Goal: Information Seeking & Learning: Learn about a topic

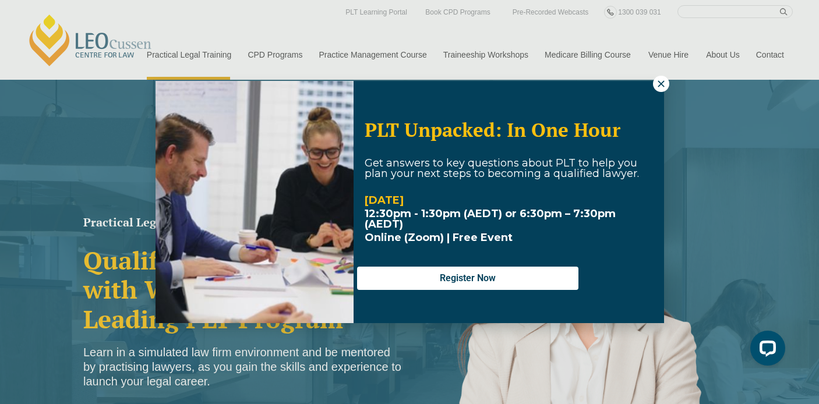
click at [657, 87] on icon at bounding box center [661, 84] width 10 height 10
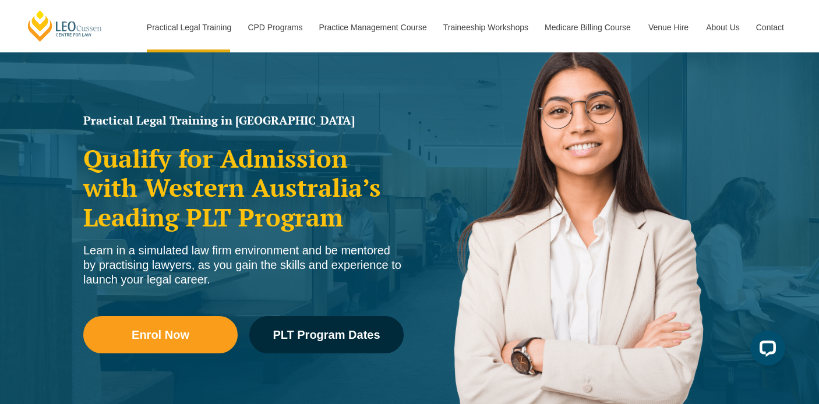
scroll to position [105, 0]
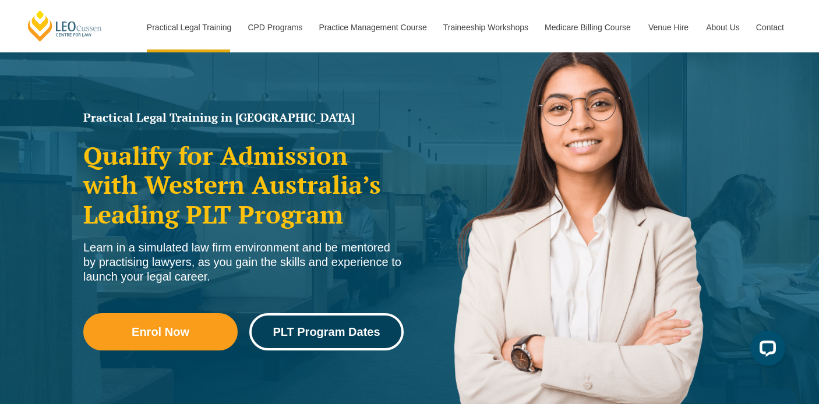
click at [334, 330] on span "PLT Program Dates" at bounding box center [326, 332] width 107 height 12
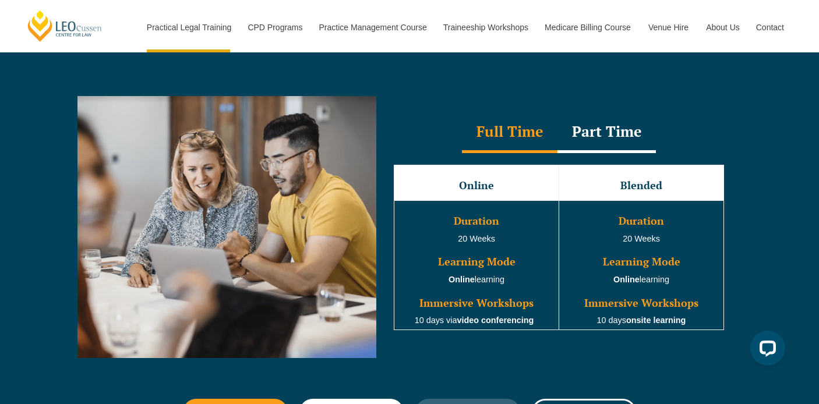
scroll to position [1030, 0]
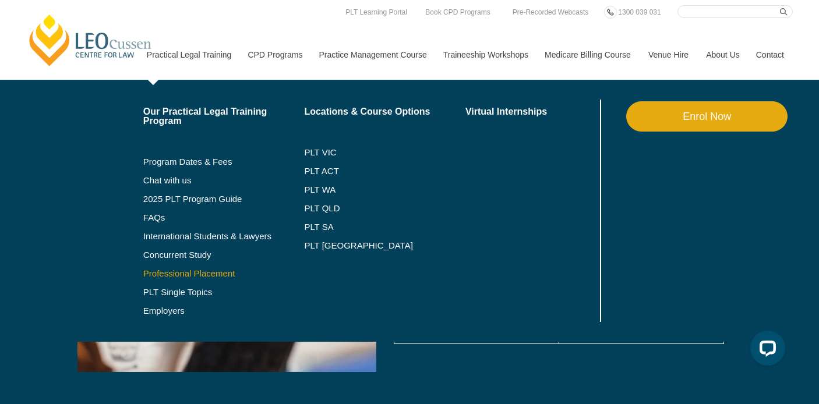
click at [167, 274] on link "Professional Placement" at bounding box center [223, 273] width 161 height 9
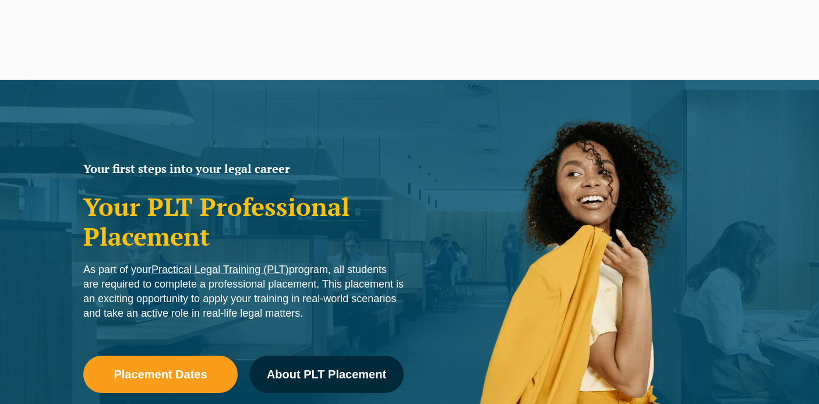
scroll to position [1184, 0]
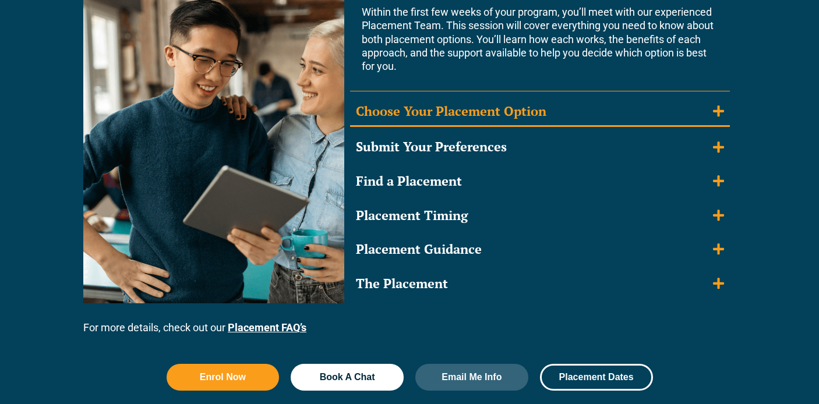
click at [721, 107] on icon "Accordion. Open links with Enter or Space, close with Escape, and navigate with…" at bounding box center [718, 110] width 11 height 11
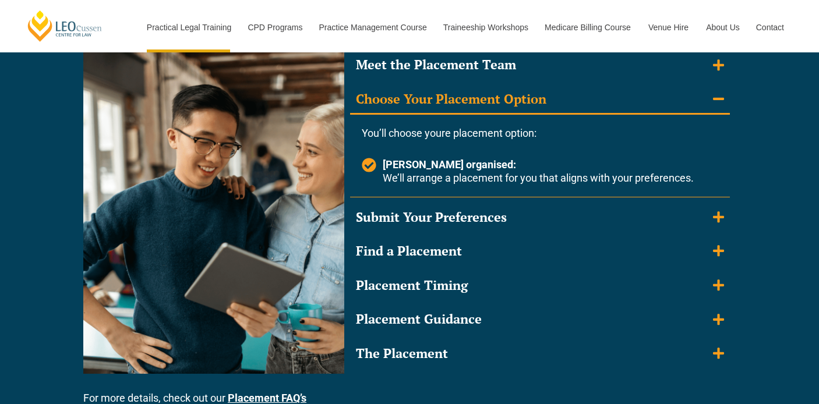
scroll to position [0, 0]
click at [719, 93] on icon "Accordion. Open links with Enter or Space, close with Escape, and navigate with…" at bounding box center [718, 99] width 11 height 13
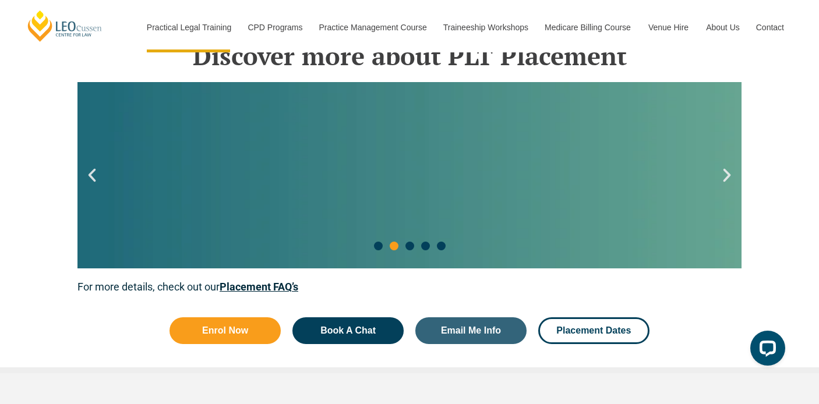
scroll to position [1511, 0]
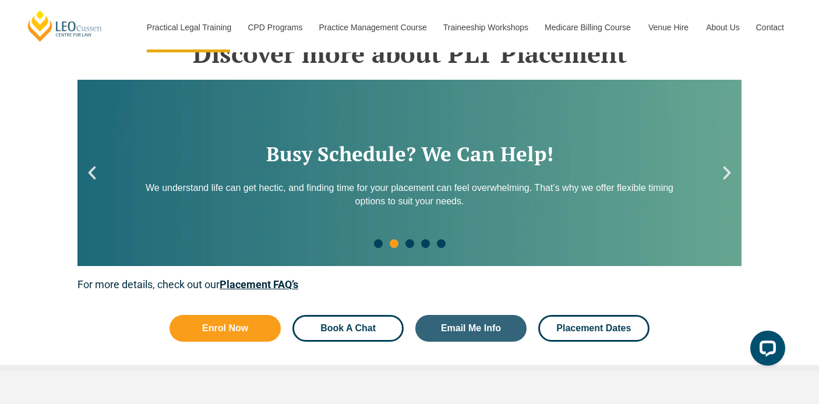
click at [358, 324] on span "Book A Chat" at bounding box center [347, 328] width 55 height 9
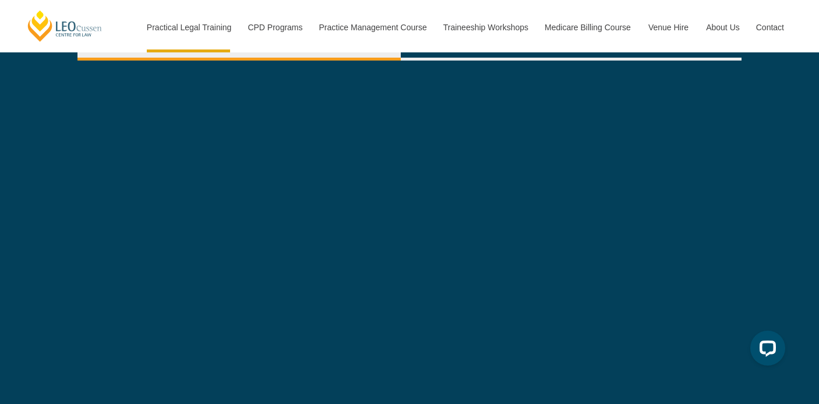
scroll to position [3639, 0]
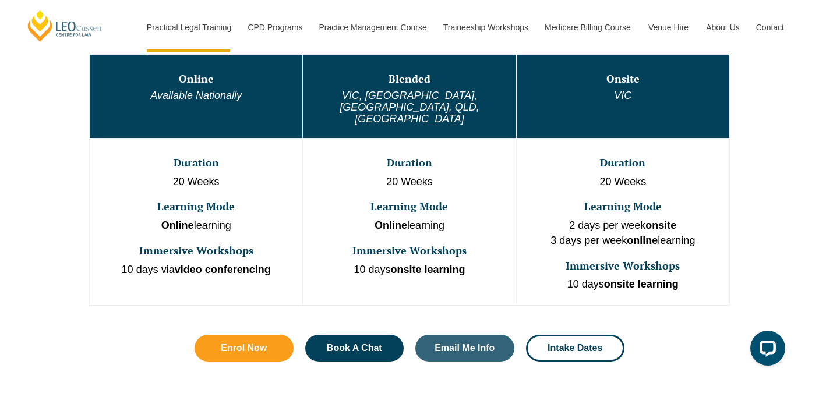
scroll to position [644, 0]
